Goal: Task Accomplishment & Management: Manage account settings

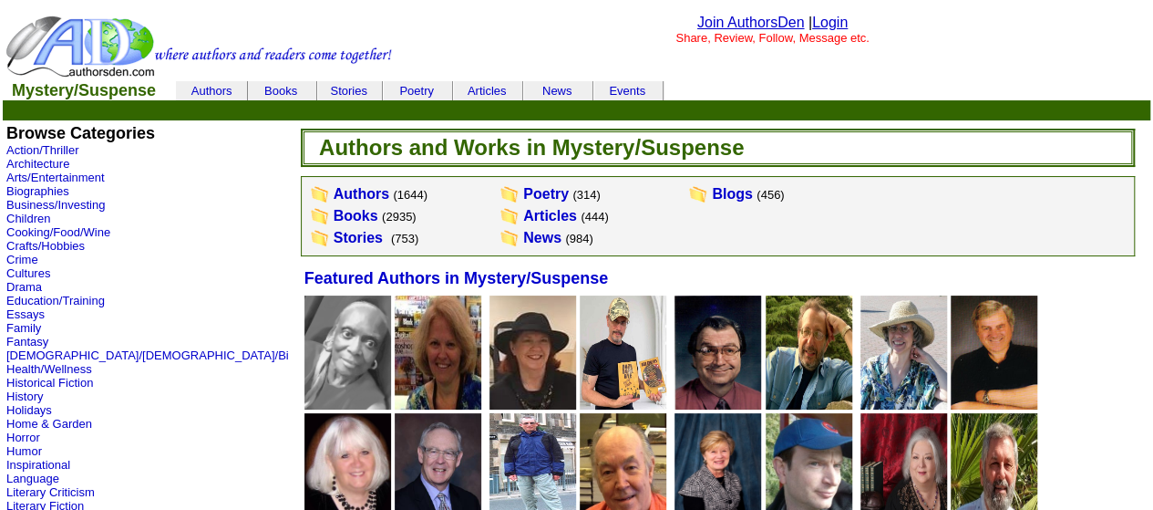
scroll to position [274, 0]
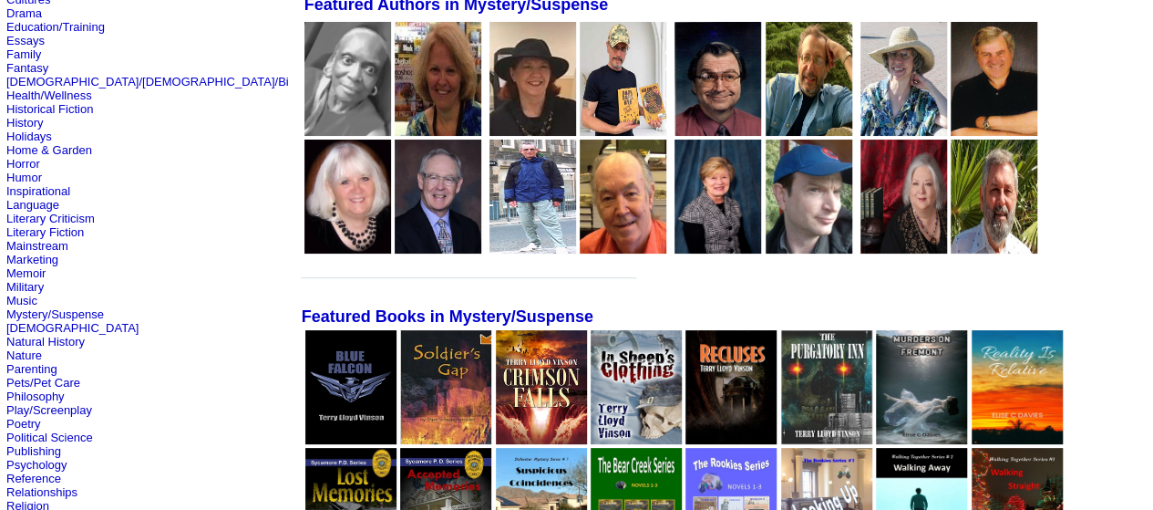
click at [580, 98] on img at bounding box center [623, 79] width 87 height 114
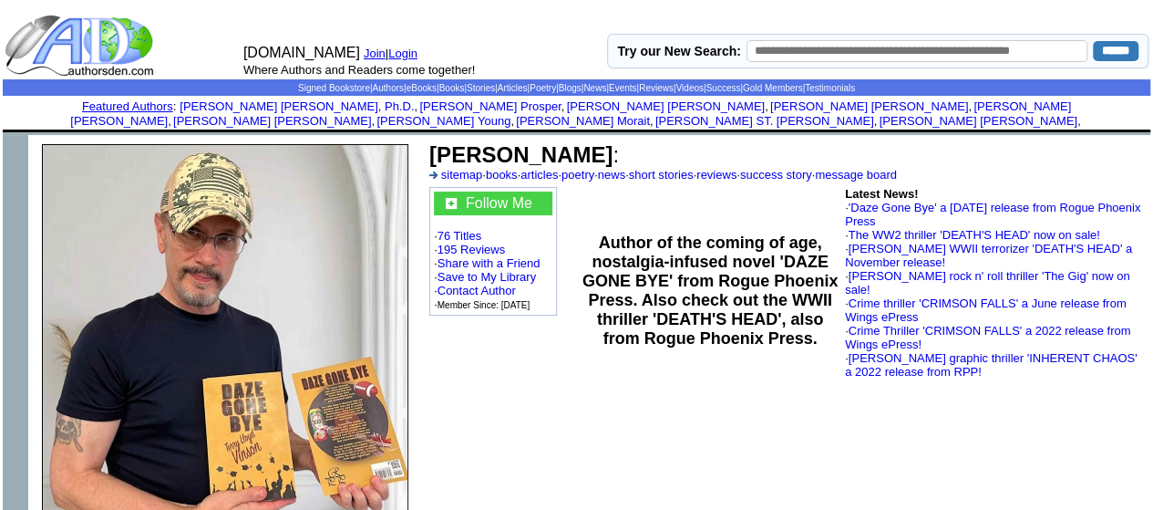
click at [405, 55] on link "Login" at bounding box center [402, 54] width 29 height 14
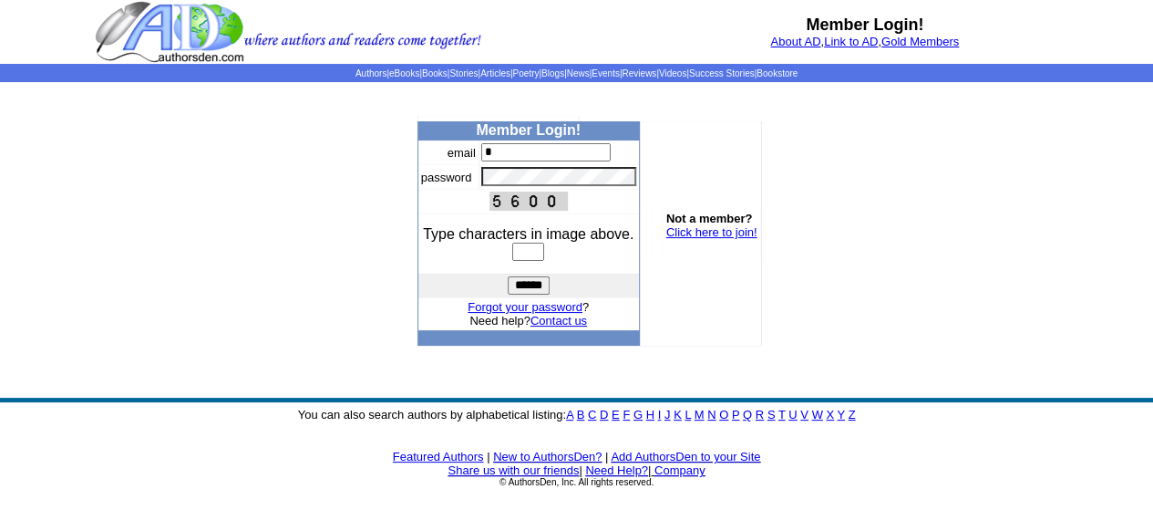
type input "**********"
click at [527, 258] on input "text" at bounding box center [528, 252] width 32 height 18
type input "****"
click at [532, 279] on input "******" at bounding box center [529, 285] width 42 height 18
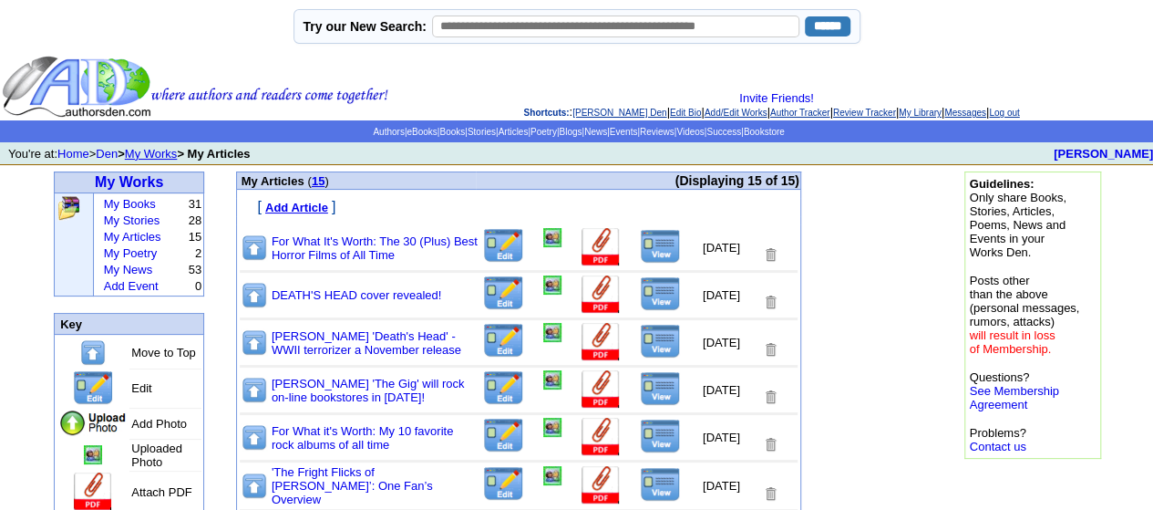
click at [485, 249] on img at bounding box center [503, 246] width 43 height 36
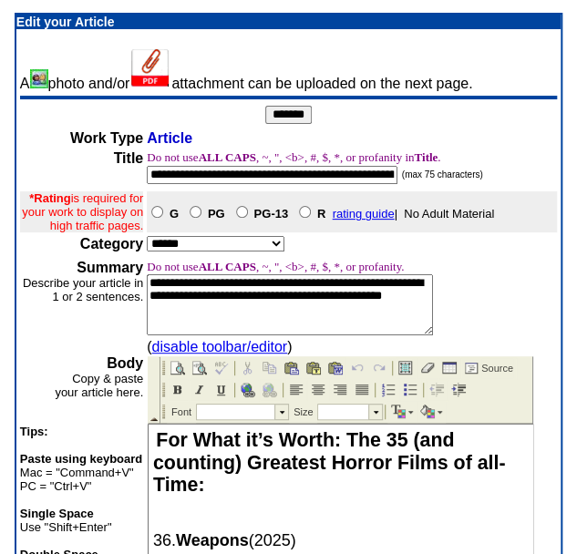
scroll to position [182, 0]
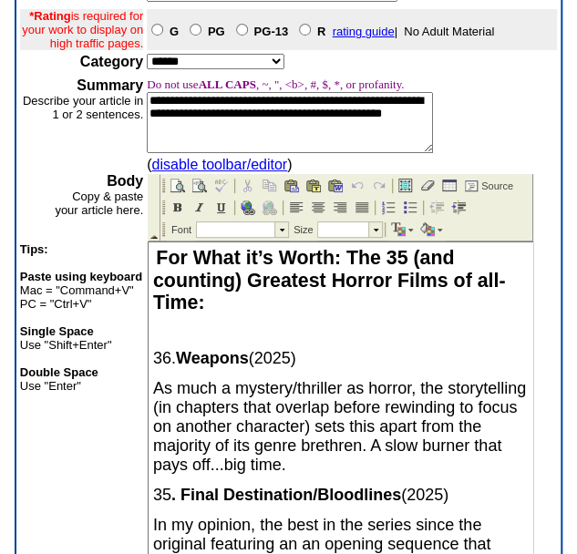
click at [289, 296] on p "For What it’s Worth: The 35 (and counting) Greatest Horror Films of all-Time:" at bounding box center [340, 279] width 375 height 67
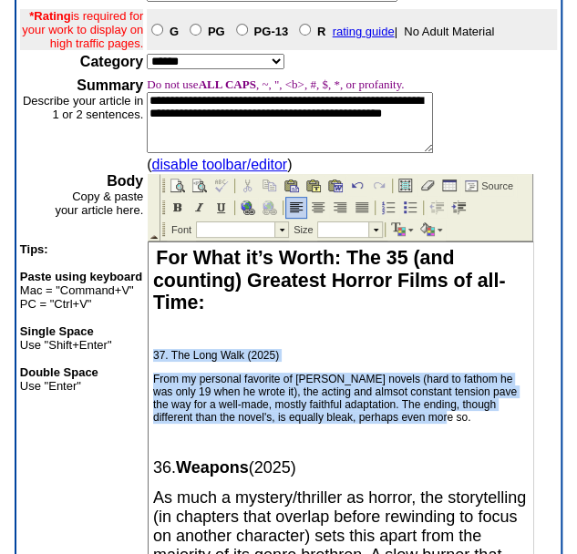
drag, startPoint x: 154, startPoint y: 353, endPoint x: 430, endPoint y: 415, distance: 283.1
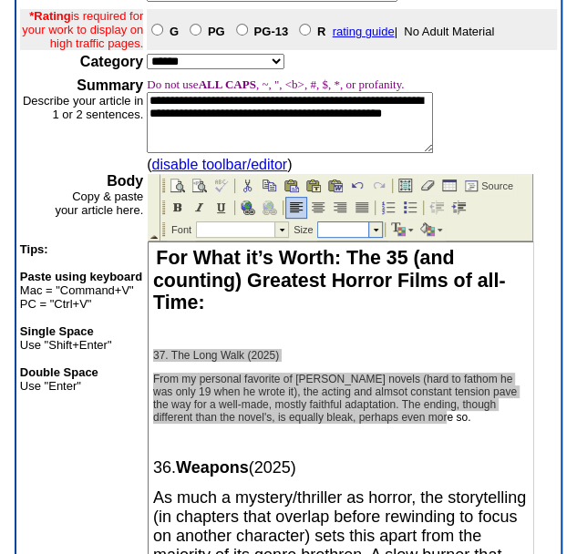
click at [370, 230] on td at bounding box center [375, 229] width 14 height 15
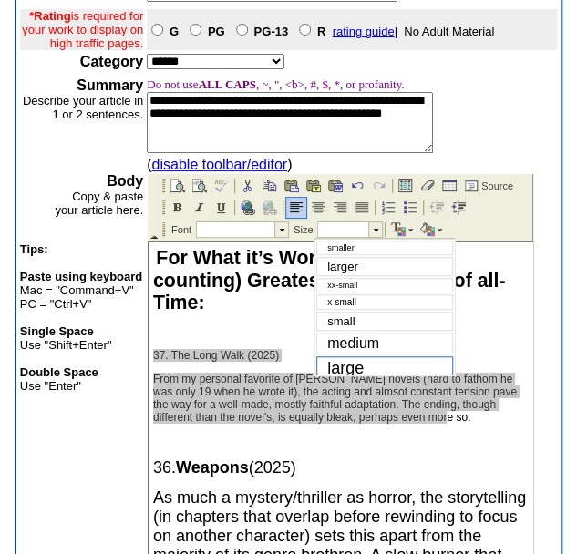
click at [368, 360] on div "large" at bounding box center [384, 369] width 137 height 25
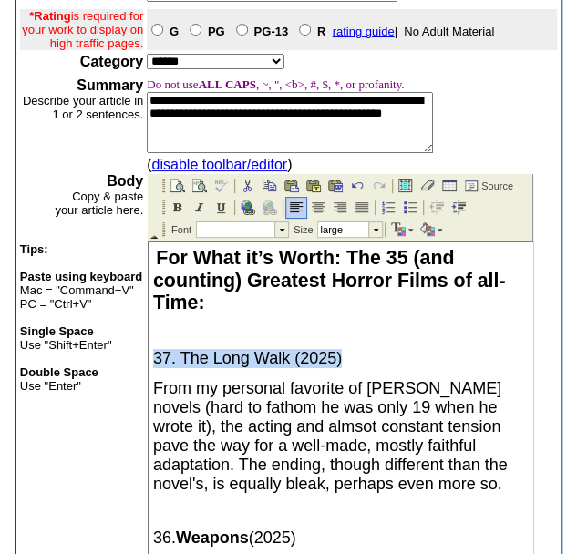
click at [400, 355] on p "37. The Long Walk (2025)" at bounding box center [340, 357] width 375 height 19
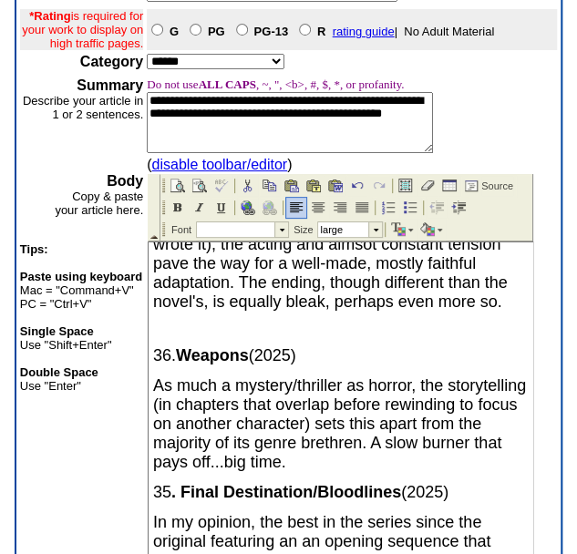
scroll to position [91, 0]
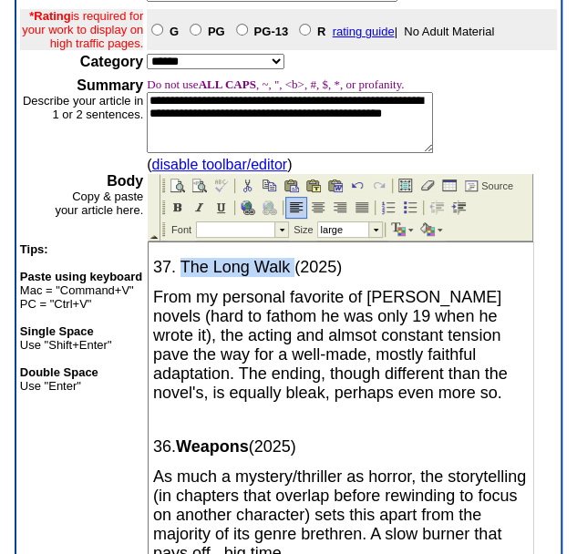
drag, startPoint x: 181, startPoint y: 269, endPoint x: 293, endPoint y: 274, distance: 111.4
click at [293, 274] on span "37. The Long Walk (2025)" at bounding box center [247, 266] width 189 height 18
click at [172, 206] on img at bounding box center [178, 207] width 15 height 15
drag, startPoint x: 465, startPoint y: 420, endPoint x: 445, endPoint y: 400, distance: 28.4
click at [463, 420] on p at bounding box center [340, 419] width 375 height 13
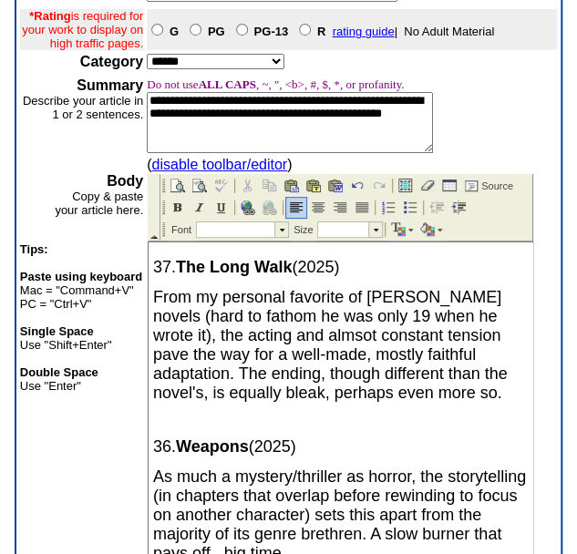
click at [510, 316] on p "From my personal favorite of King's novels (hard to fathom he was only 19 when …" at bounding box center [340, 344] width 375 height 115
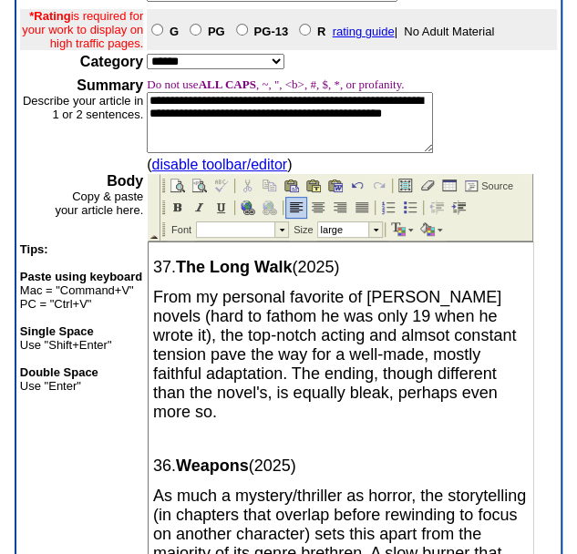
click at [305, 332] on span "From my personal favorite of King's novels (hard to fathom he was only 19 when …" at bounding box center [334, 353] width 363 height 133
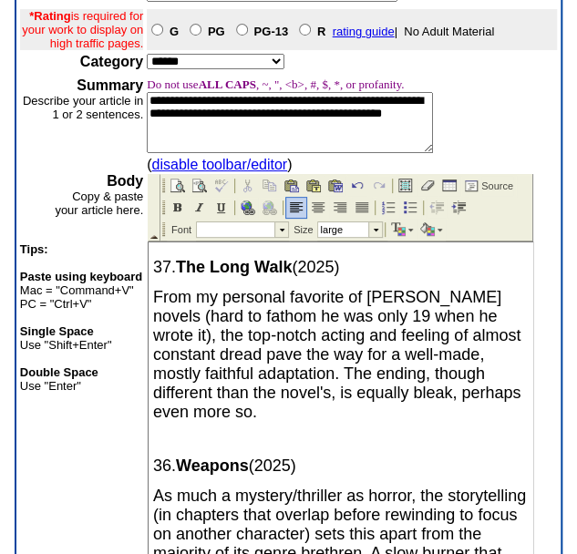
click at [497, 353] on p "From my personal favorite of [PERSON_NAME] novels (hard to fathom he was only 1…" at bounding box center [340, 354] width 375 height 134
click at [291, 370] on span "From my personal favorite of King's novels (hard to fathom he was only 19 when …" at bounding box center [336, 353] width 367 height 133
click at [285, 415] on p "From my personal favorite of King's novels (hard to fathom he was only 19 when …" at bounding box center [340, 354] width 375 height 134
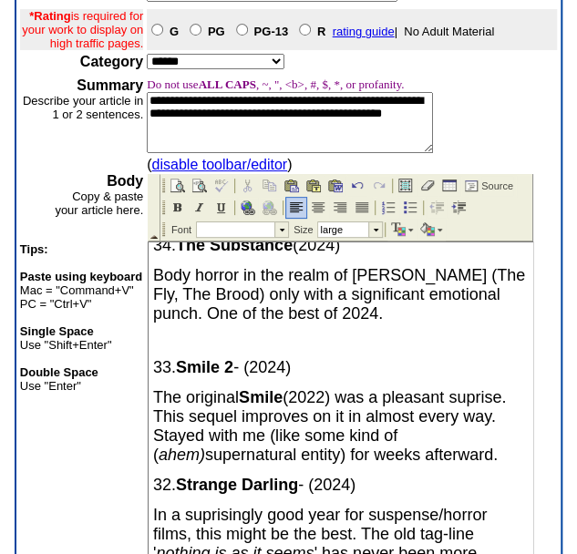
scroll to position [478, 0]
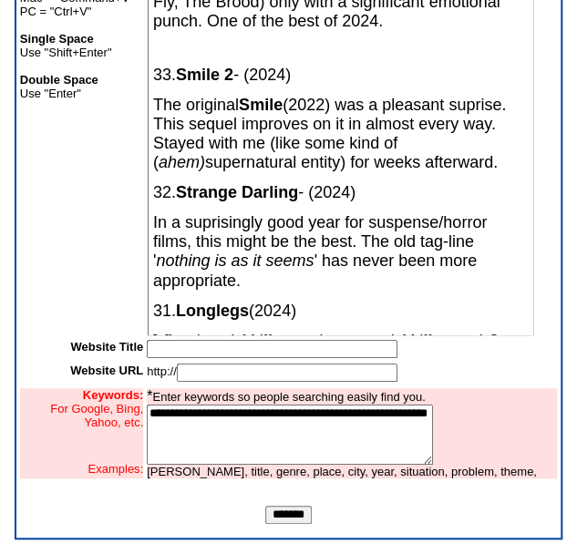
click at [301, 508] on input "*******" at bounding box center [288, 515] width 47 height 18
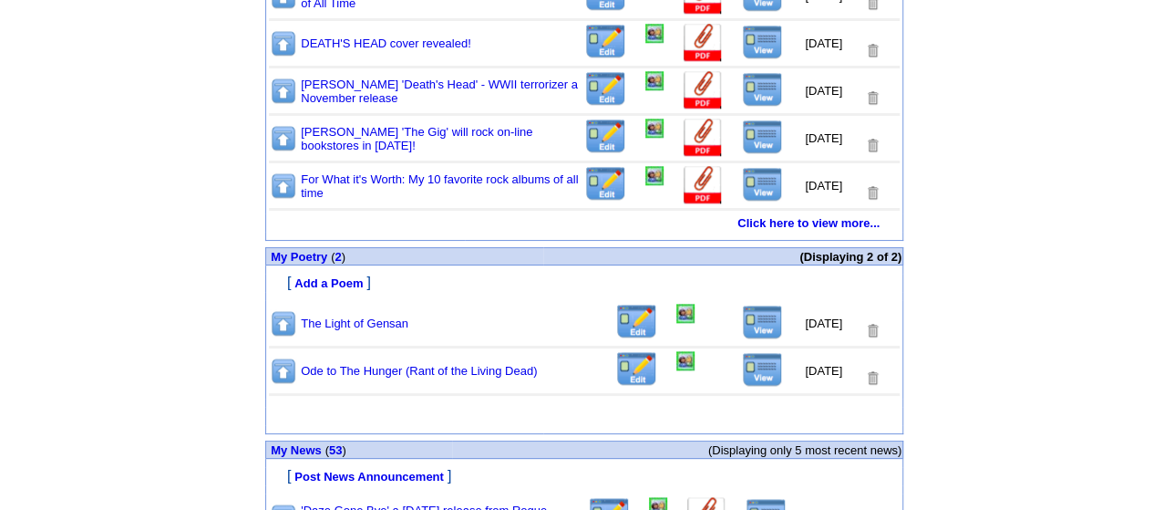
scroll to position [821, 0]
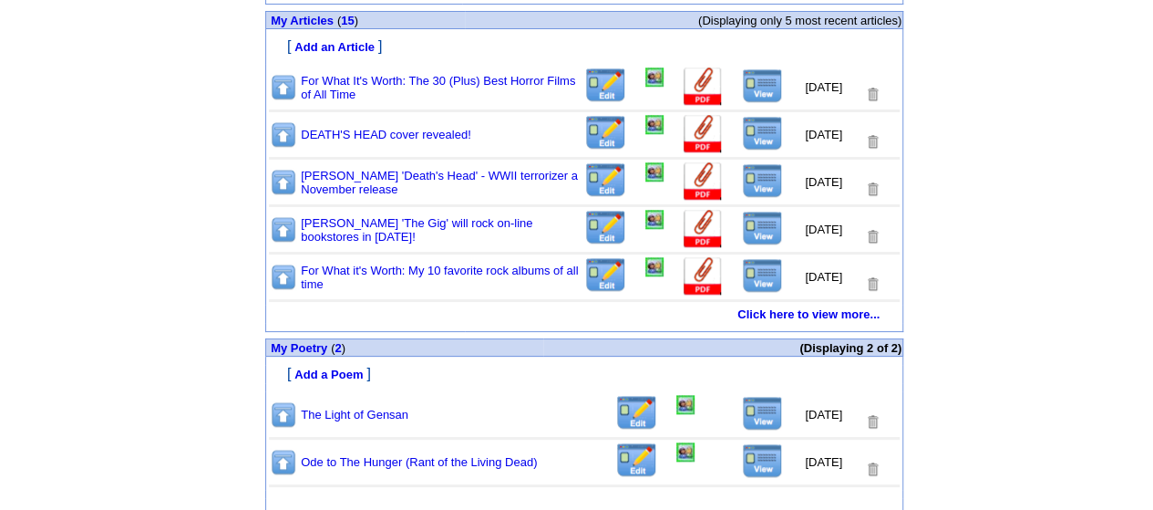
click at [646, 80] on img at bounding box center [655, 76] width 18 height 19
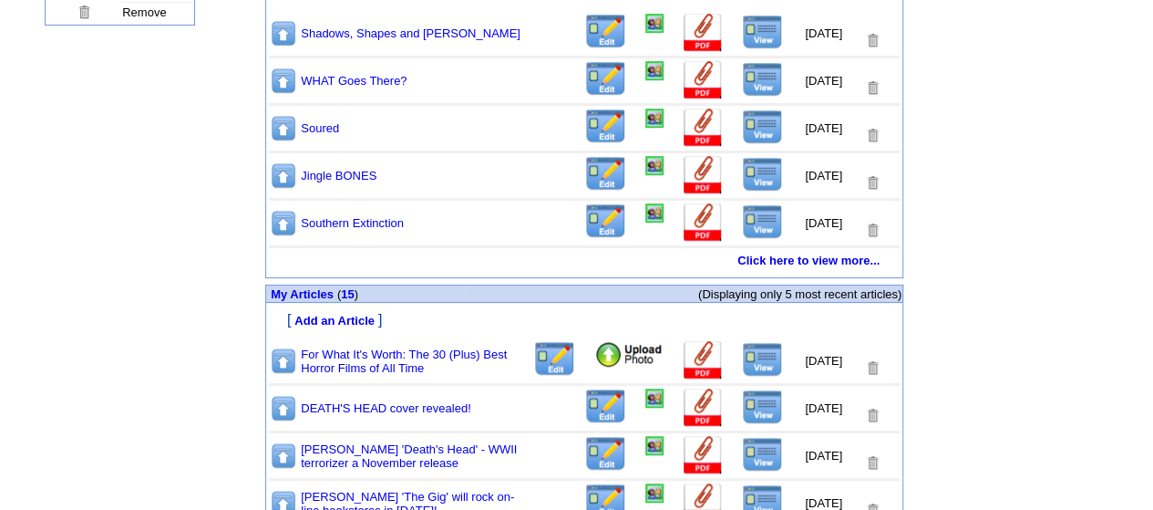
scroll to position [729, 0]
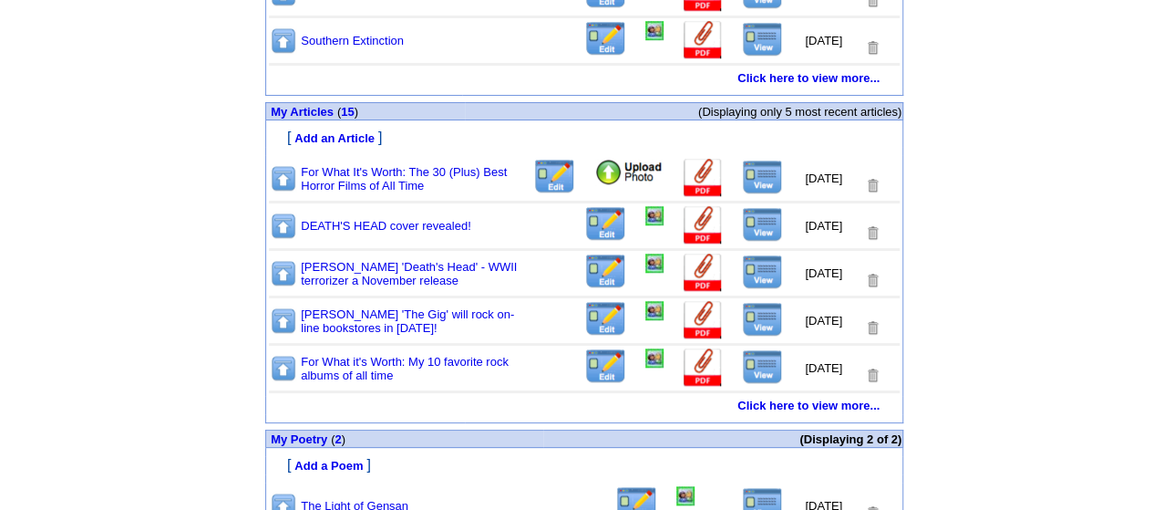
click at [627, 176] on img at bounding box center [628, 172] width 69 height 27
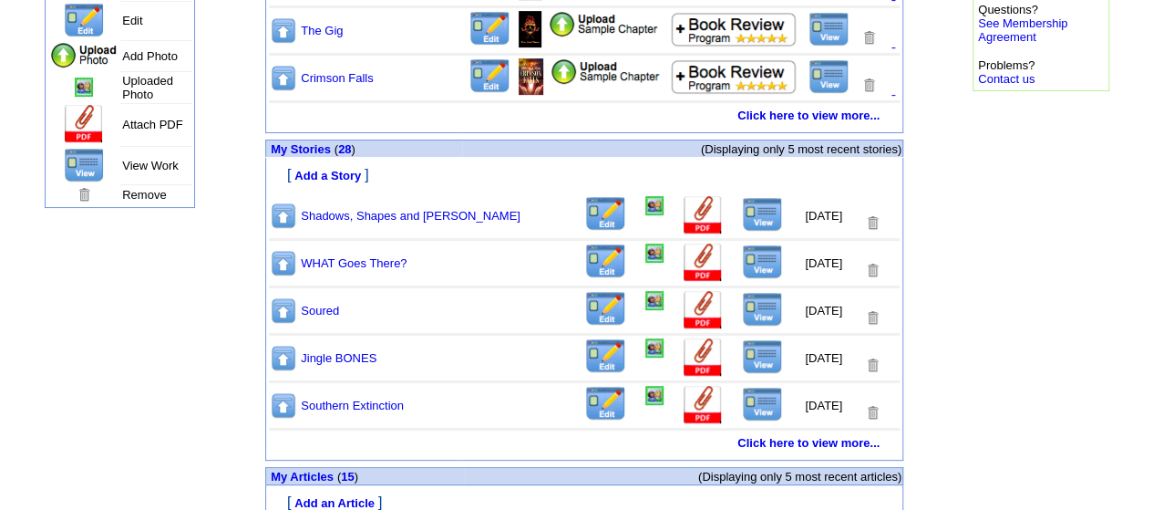
scroll to position [547, 0]
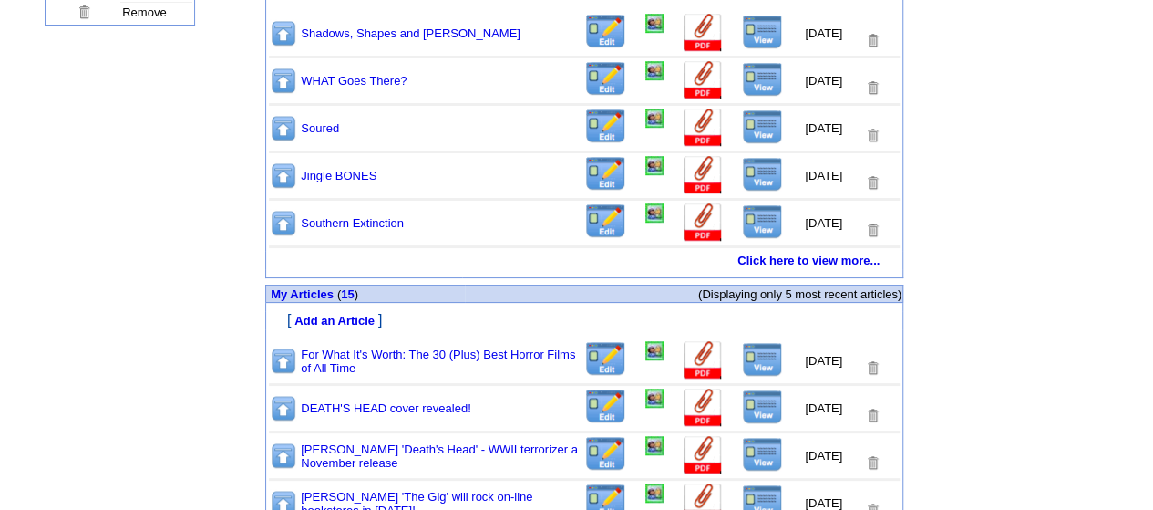
click at [646, 357] on img at bounding box center [655, 350] width 18 height 19
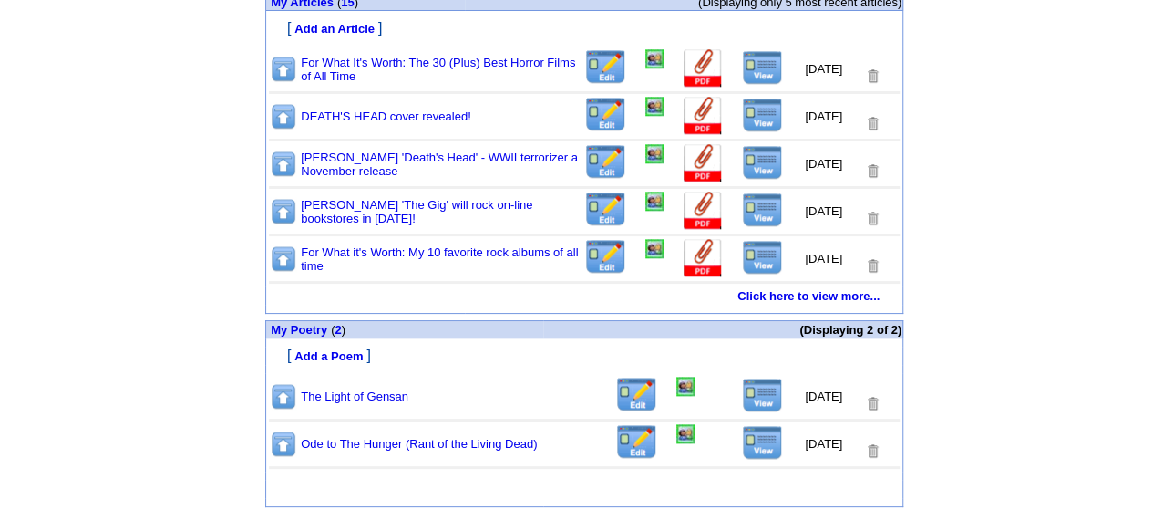
scroll to position [656, 0]
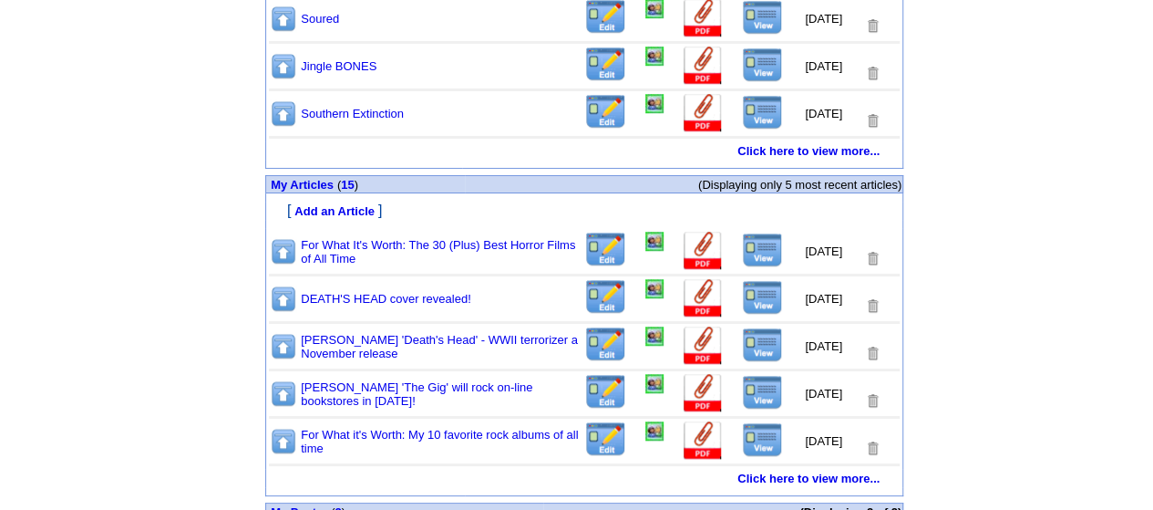
click at [749, 253] on img at bounding box center [762, 250] width 41 height 35
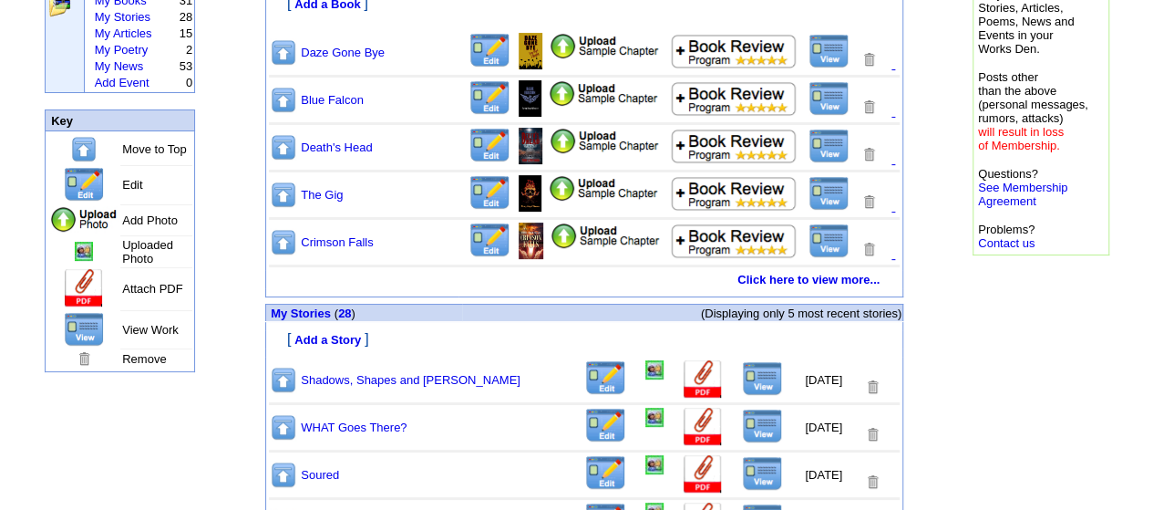
scroll to position [0, 0]
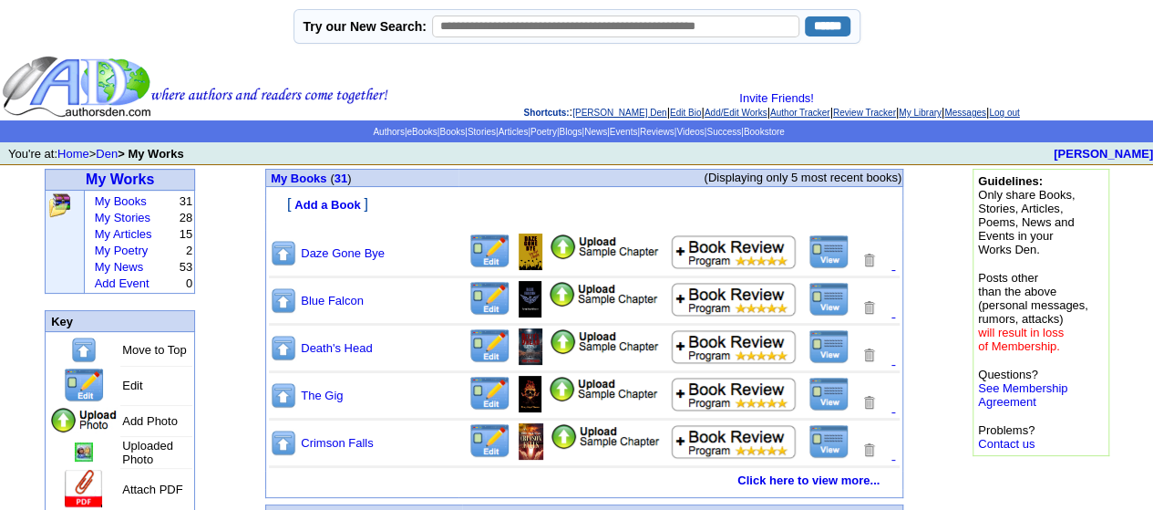
drag, startPoint x: 1043, startPoint y: 114, endPoint x: 1032, endPoint y: 115, distance: 11.0
click at [1019, 114] on link "Log out" at bounding box center [1004, 113] width 30 height 10
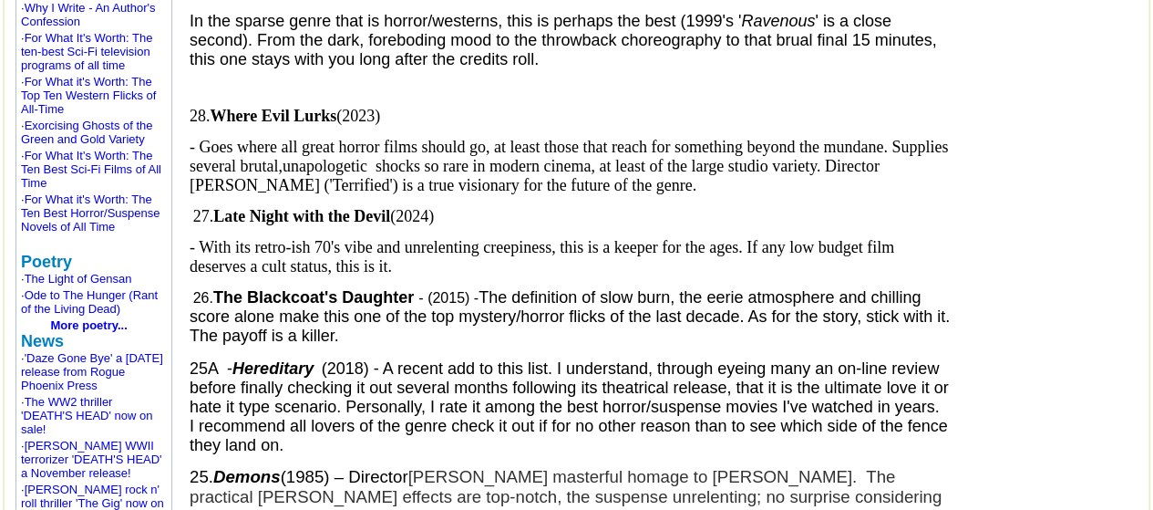
scroll to position [126, 0]
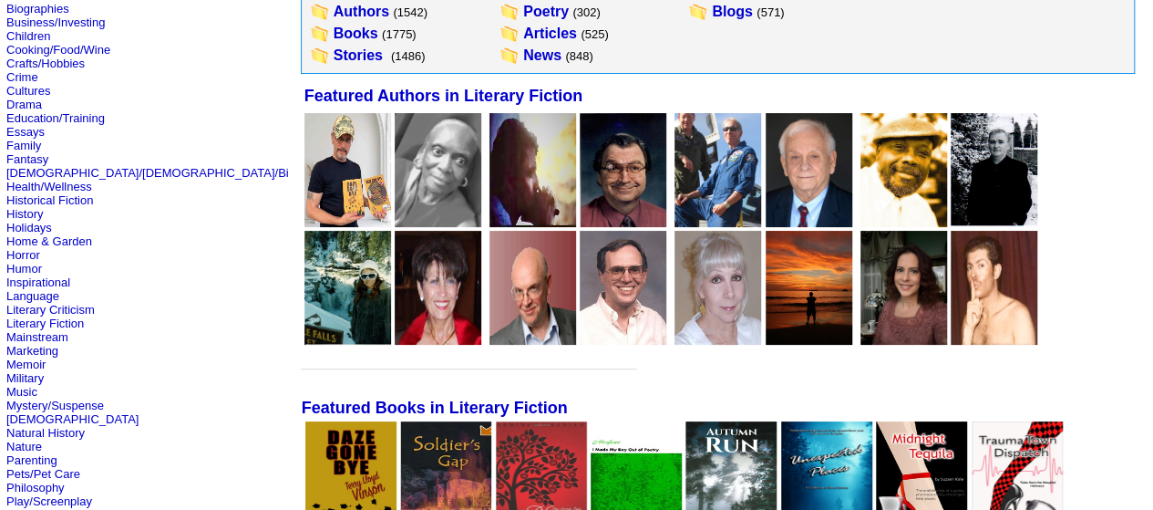
scroll to position [274, 0]
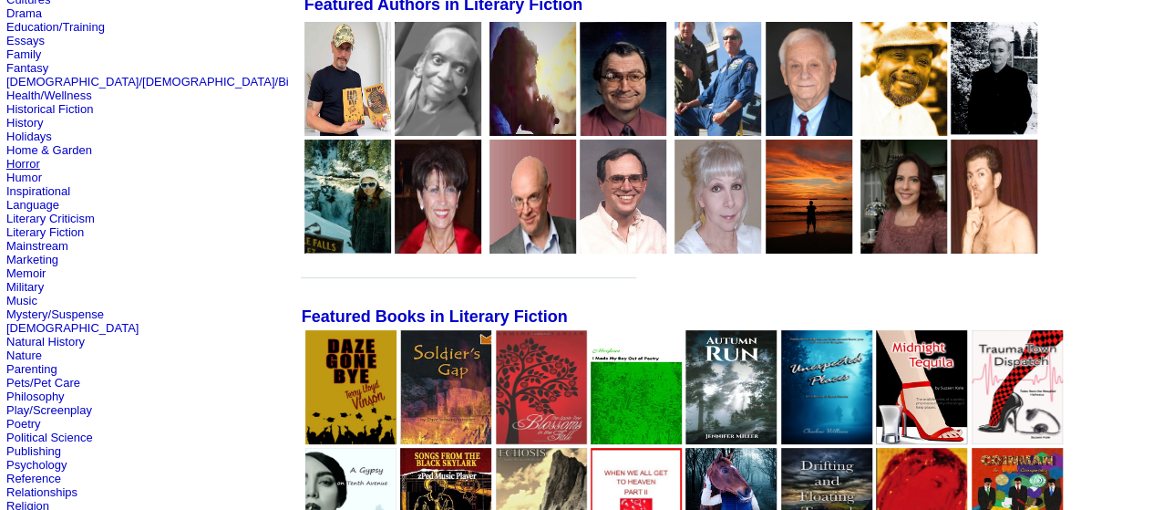
drag, startPoint x: 21, startPoint y: 169, endPoint x: 66, endPoint y: 172, distance: 44.8
click at [20, 169] on link "Horror" at bounding box center [23, 164] width 34 height 14
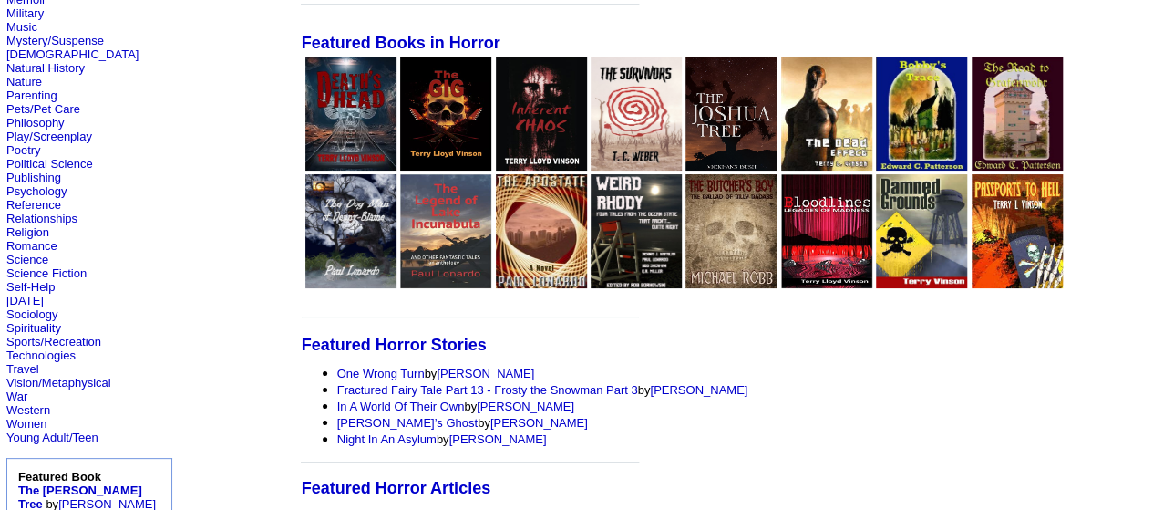
scroll to position [638, 0]
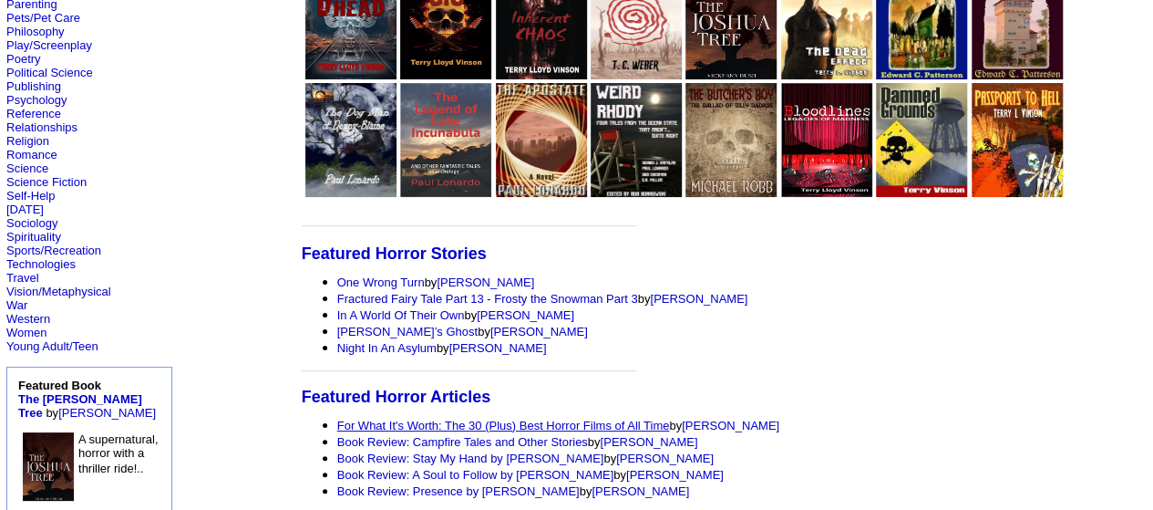
click at [431, 419] on link "For What It's Worth: The 30 (Plus) Best Horror Films of All Time" at bounding box center [503, 426] width 333 height 14
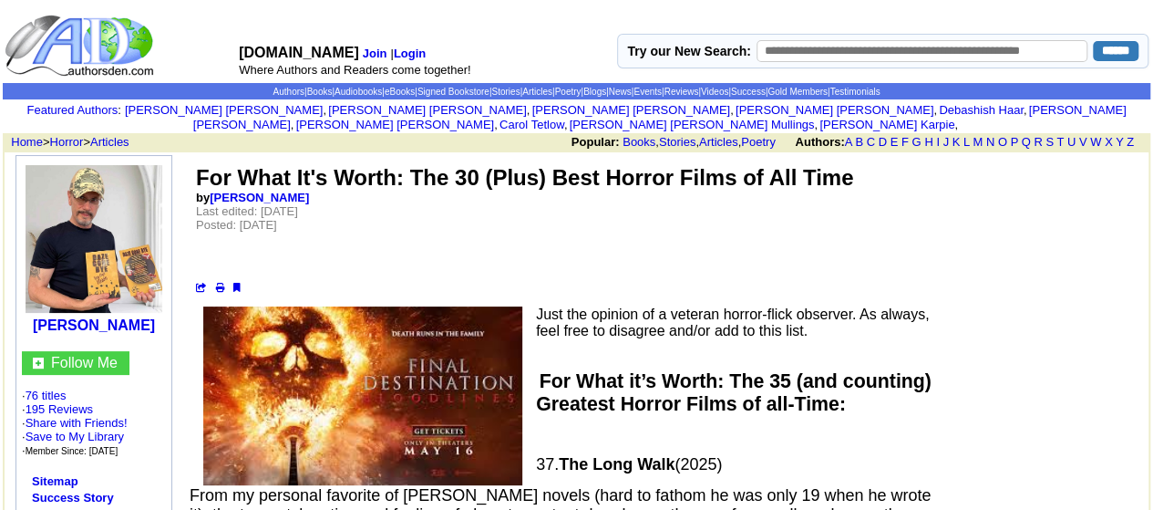
scroll to position [91, 0]
